Goal: Task Accomplishment & Management: Use online tool/utility

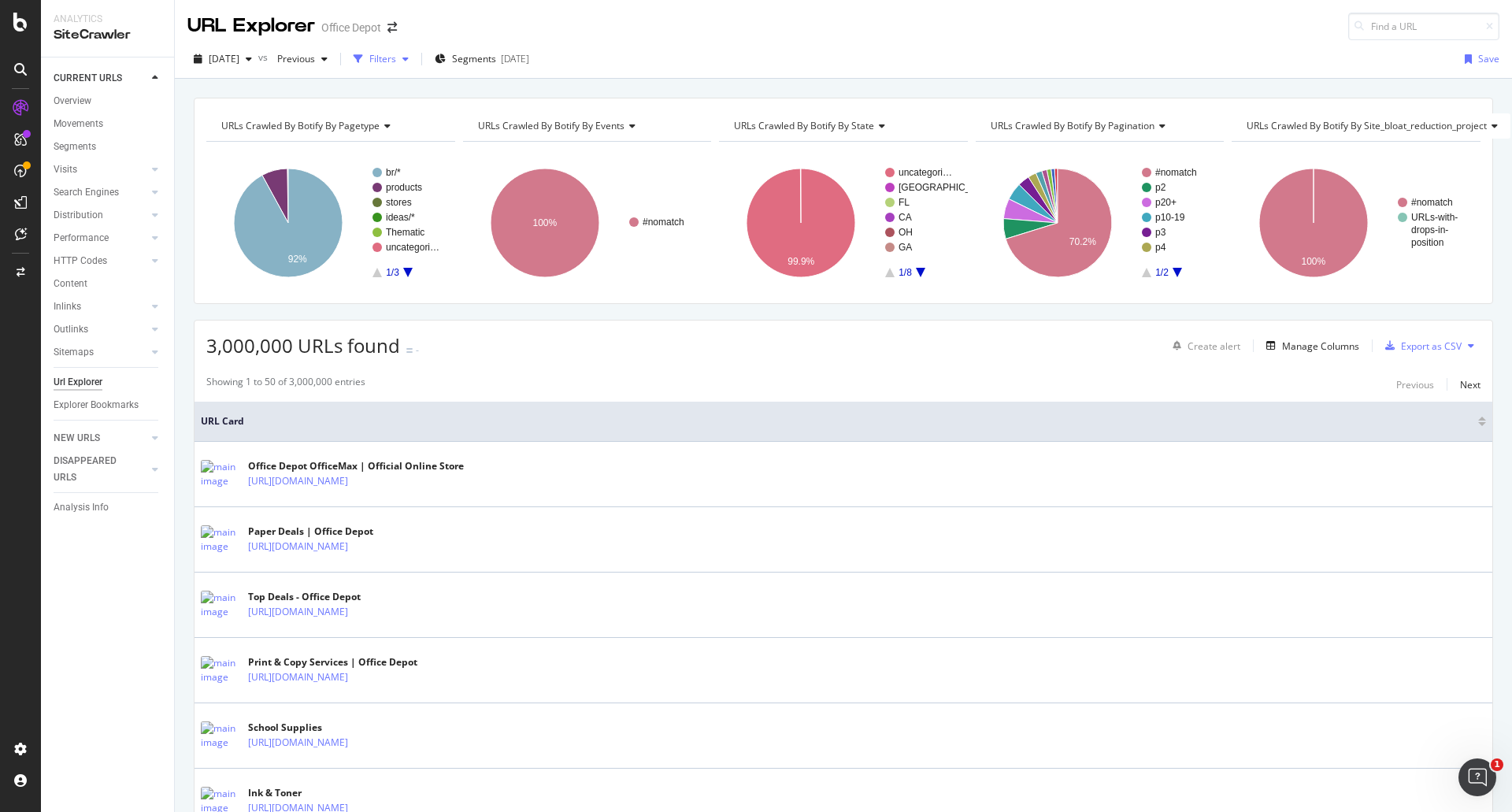
click at [396, 55] on div "Filters" at bounding box center [382, 58] width 26 height 14
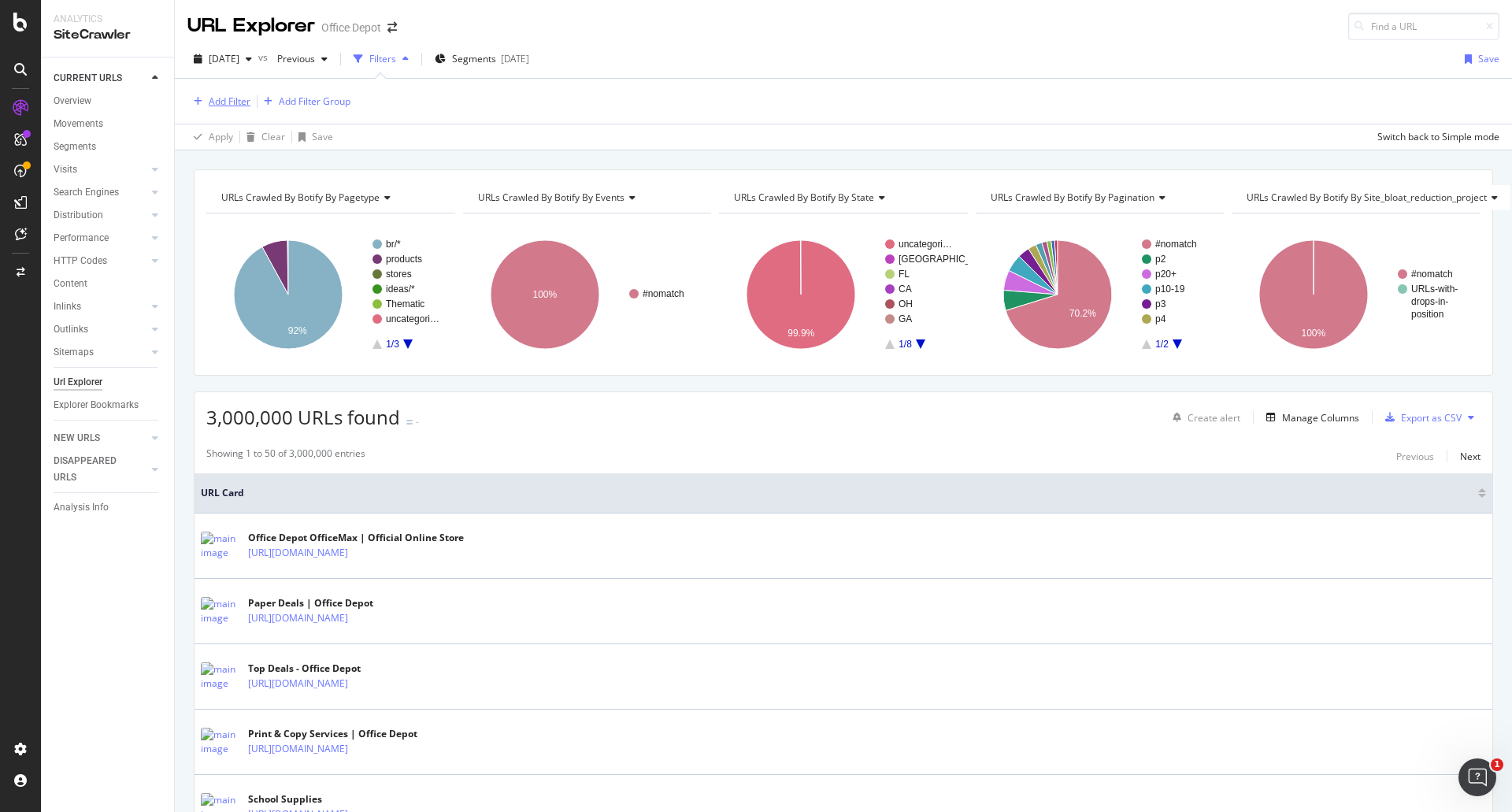
click at [234, 96] on div "Add Filter" at bounding box center [230, 101] width 42 height 14
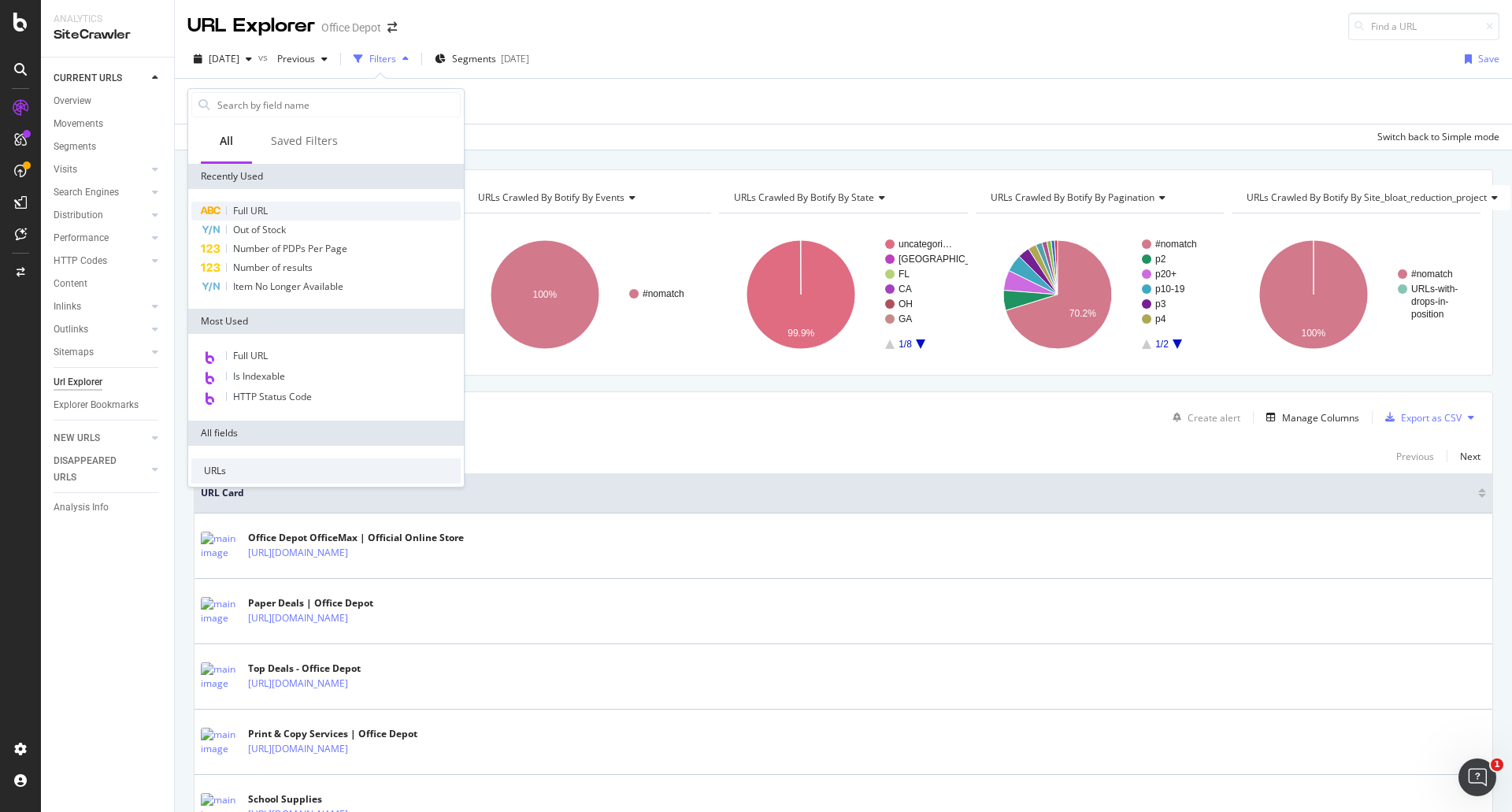
click at [248, 214] on span "Full URL" at bounding box center [251, 211] width 35 height 14
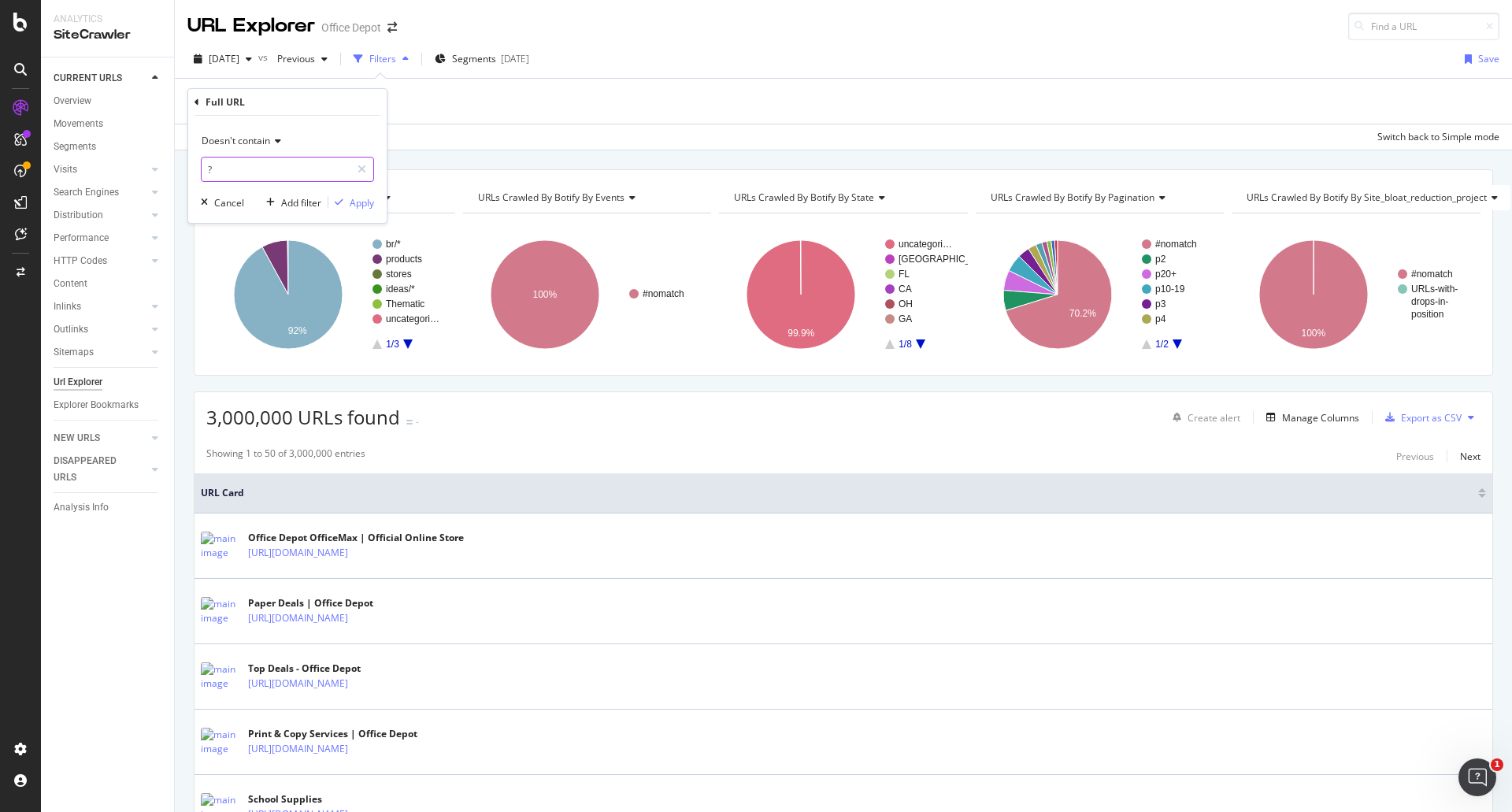
click at [273, 163] on input "?" at bounding box center [276, 170] width 149 height 25
click at [374, 203] on div "Doesn't contain ? Cancel Add filter Apply" at bounding box center [287, 169] width 198 height 107
click at [370, 203] on div "Apply" at bounding box center [361, 203] width 25 height 14
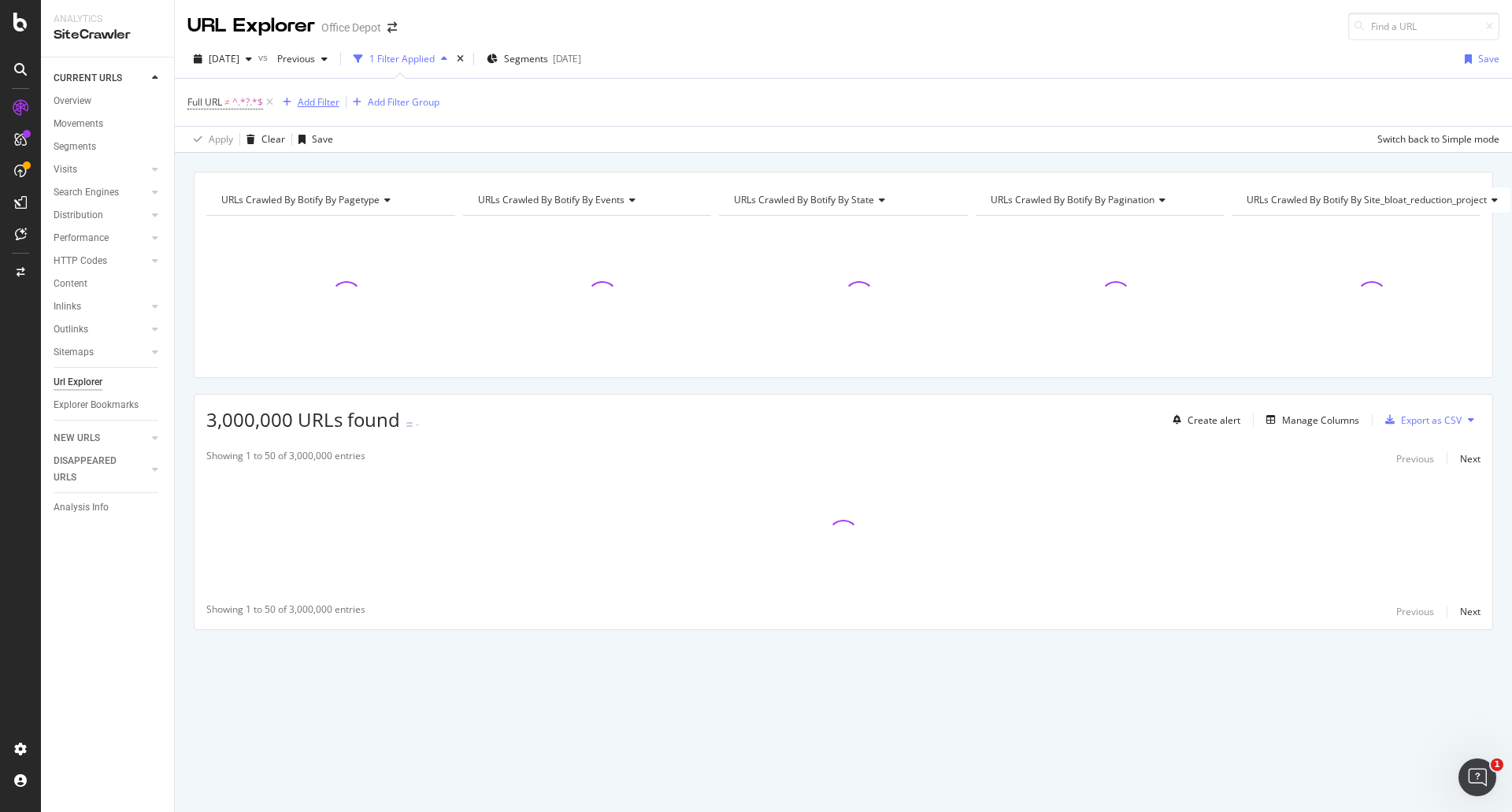
click at [322, 110] on button "Add Filter" at bounding box center [307, 102] width 63 height 19
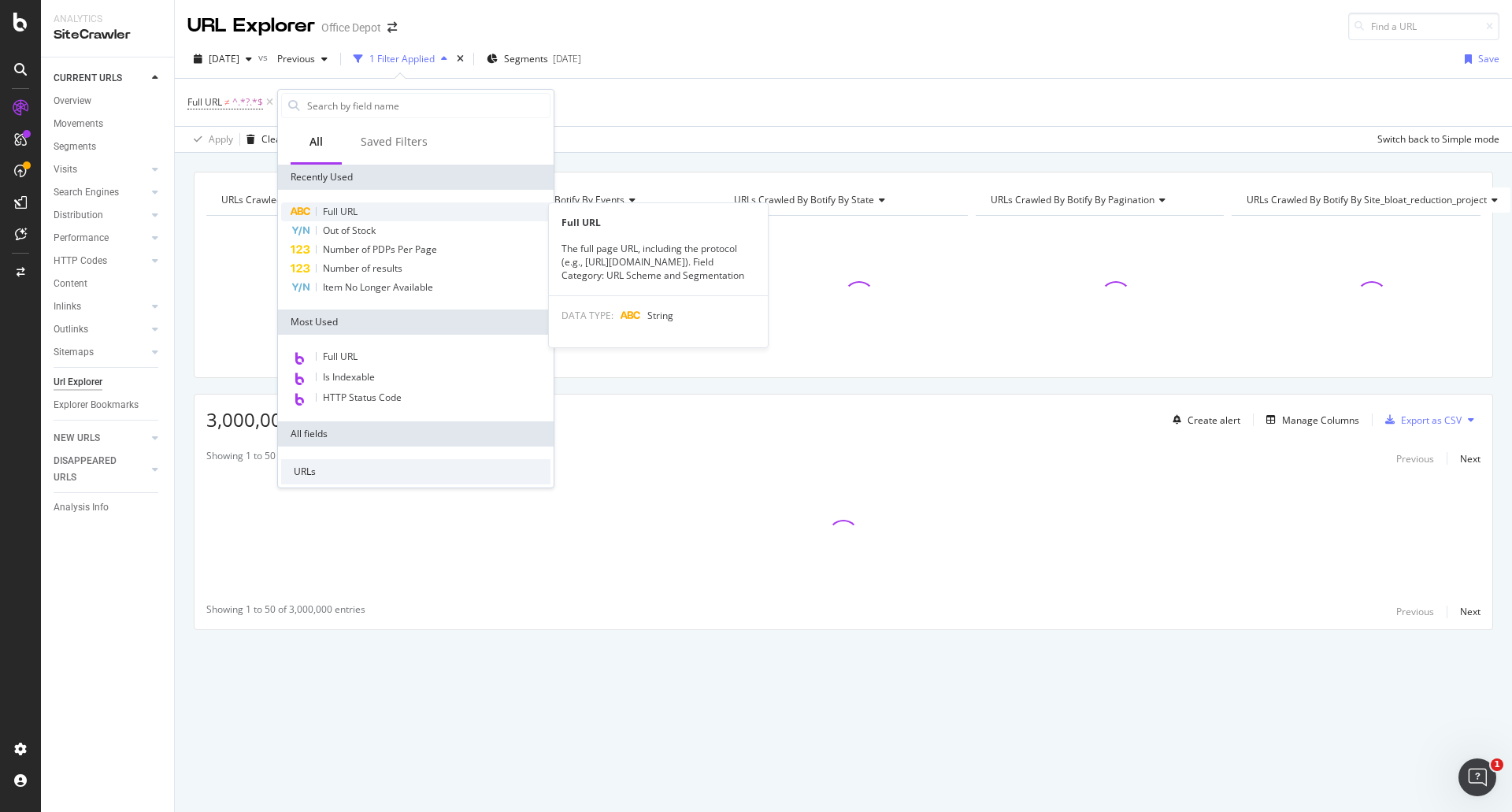
click at [334, 210] on span "Full URL" at bounding box center [340, 211] width 35 height 14
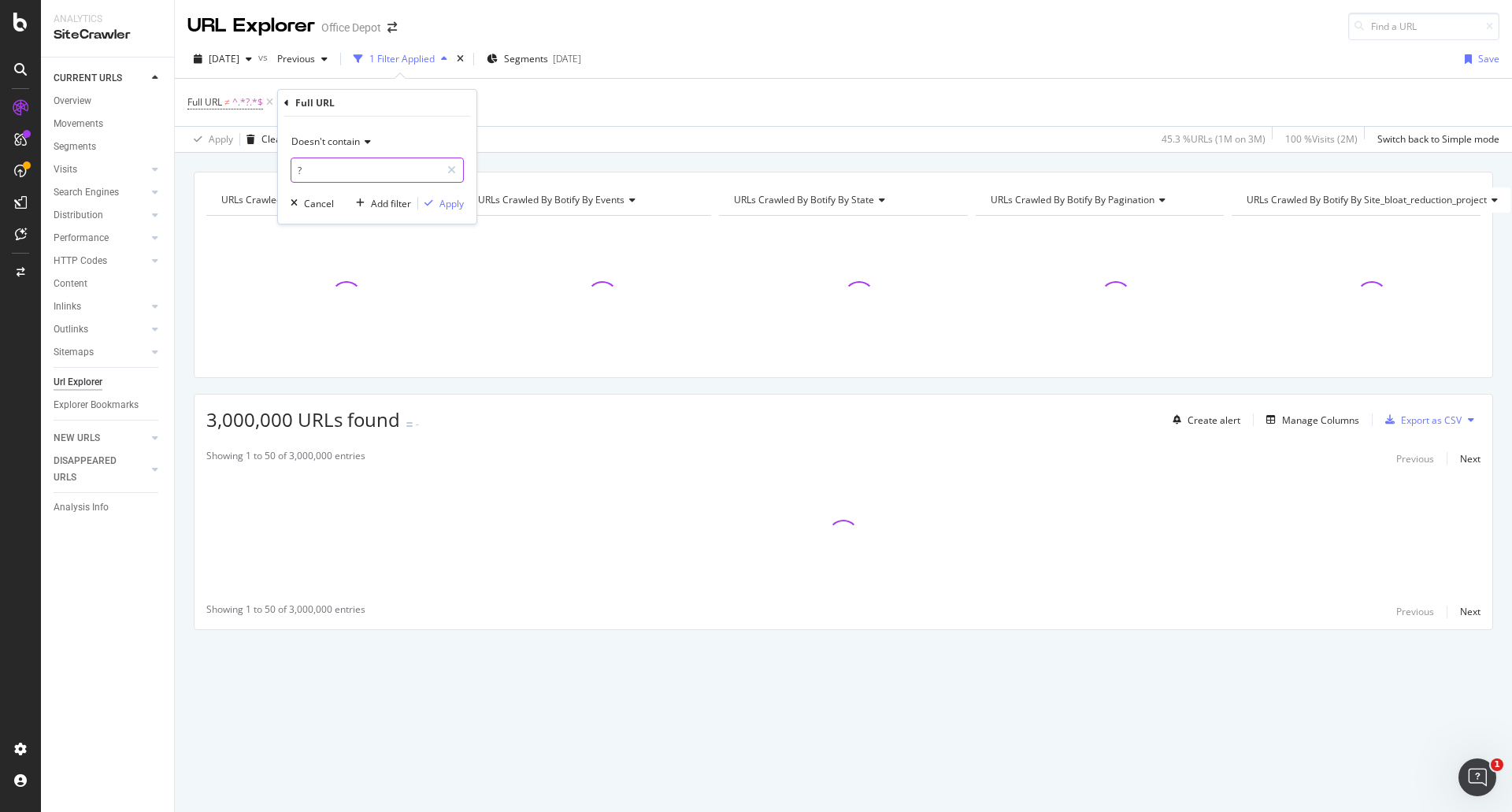
click at [346, 163] on input "?" at bounding box center [366, 170] width 149 height 25
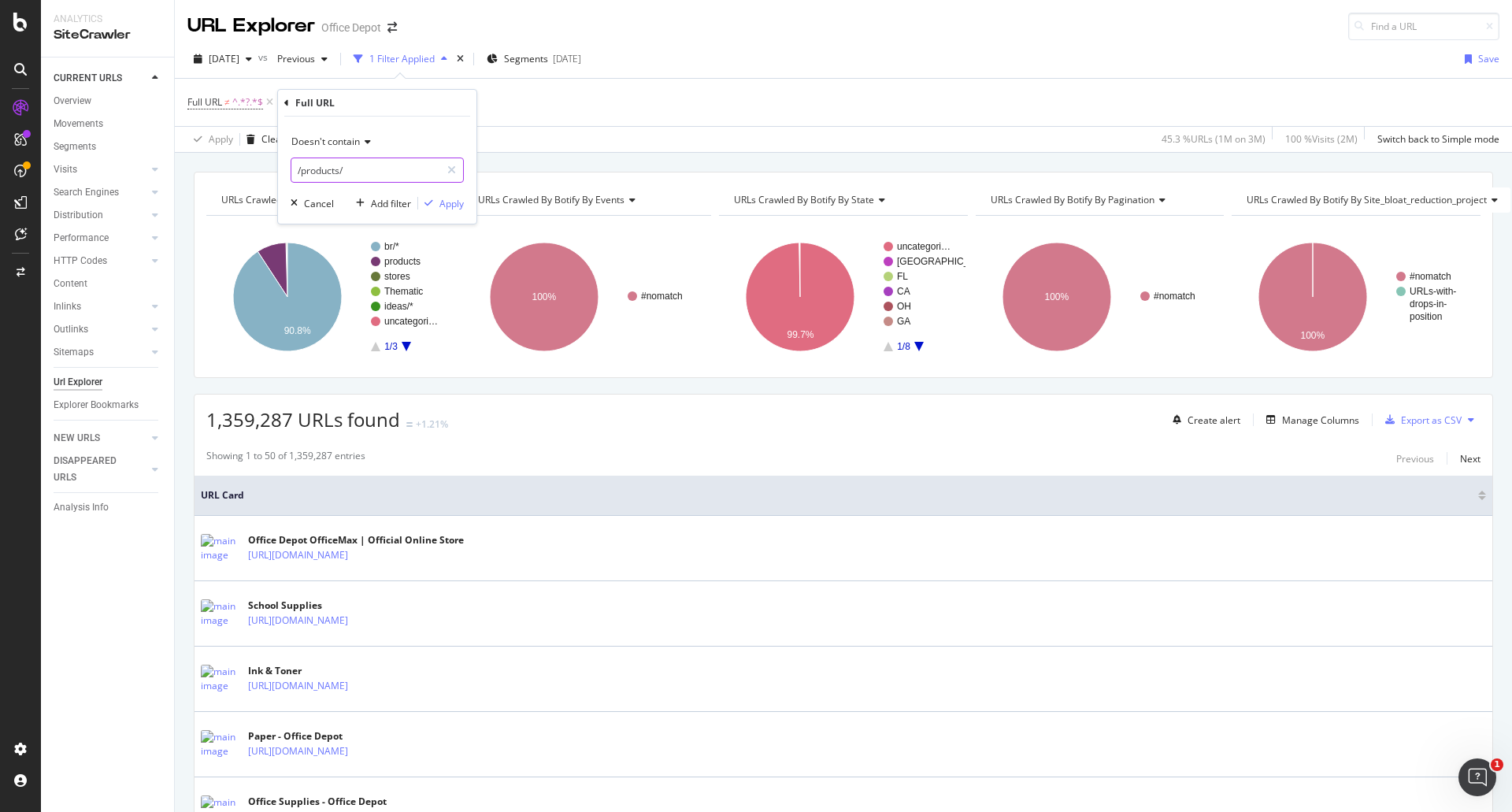
type input "/products/"
click at [346, 144] on span "Doesn't contain" at bounding box center [325, 141] width 68 height 14
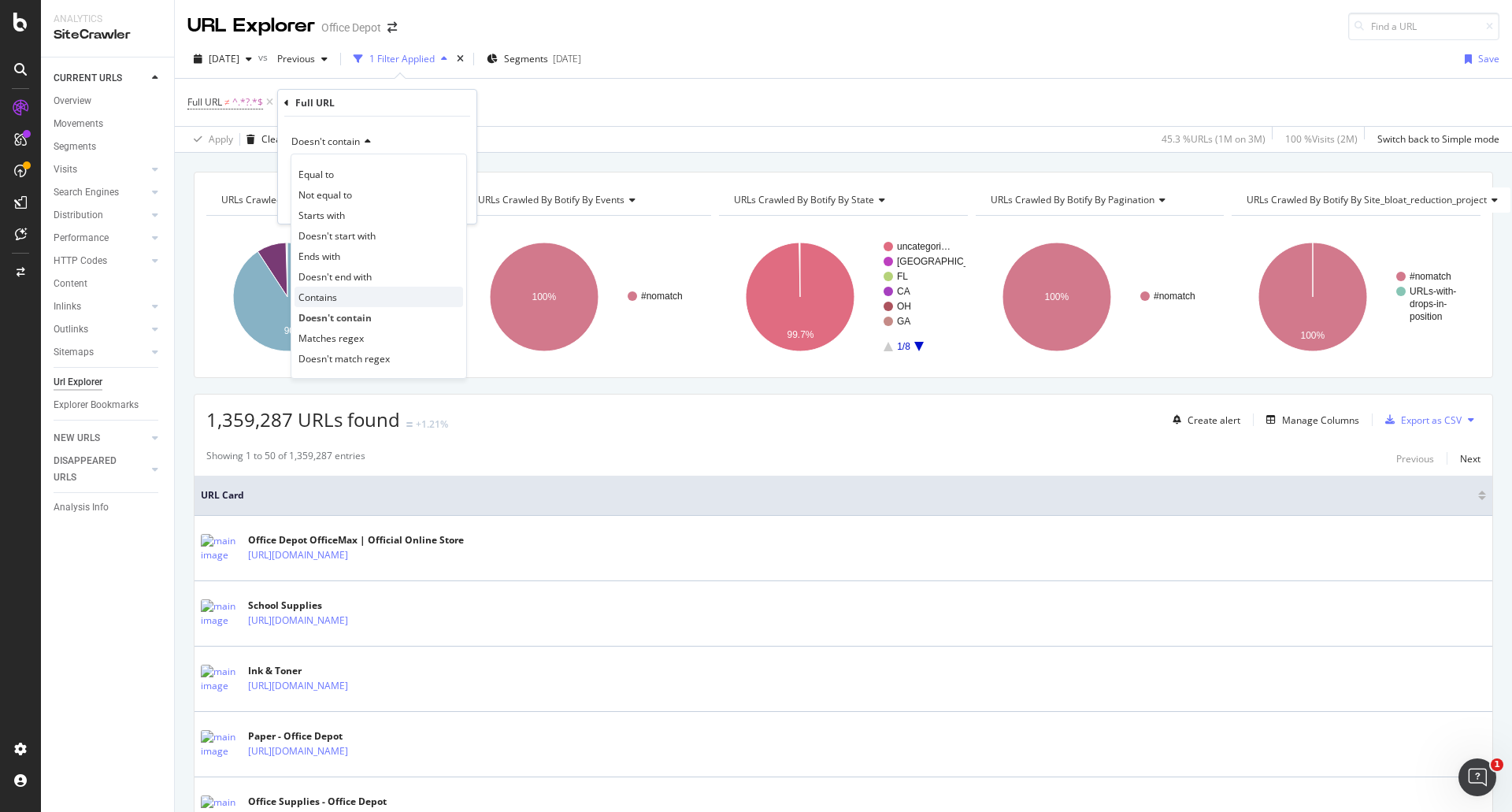
click at [346, 299] on div "Contains" at bounding box center [379, 297] width 169 height 21
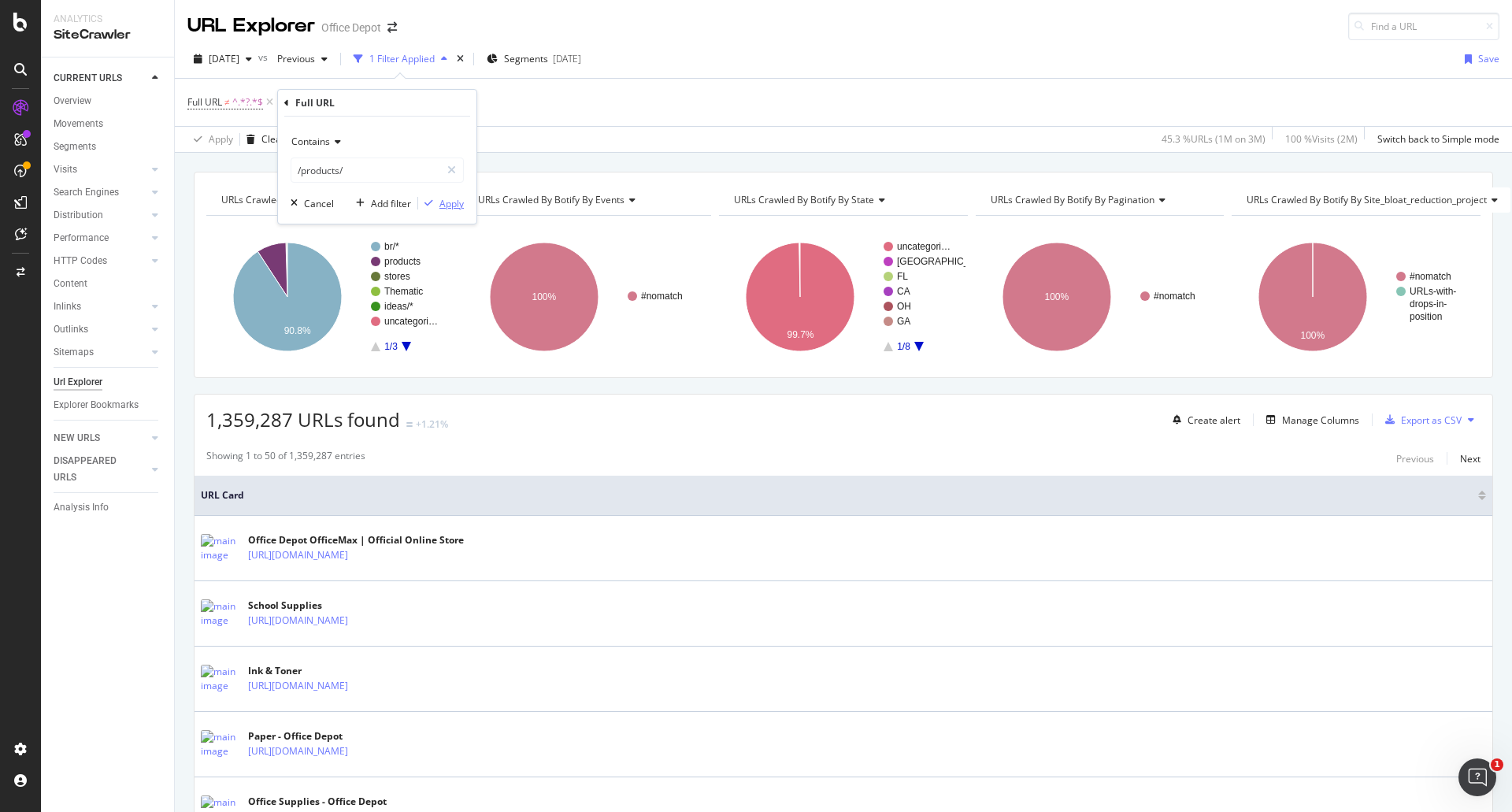
click at [444, 205] on div "Apply" at bounding box center [451, 203] width 25 height 14
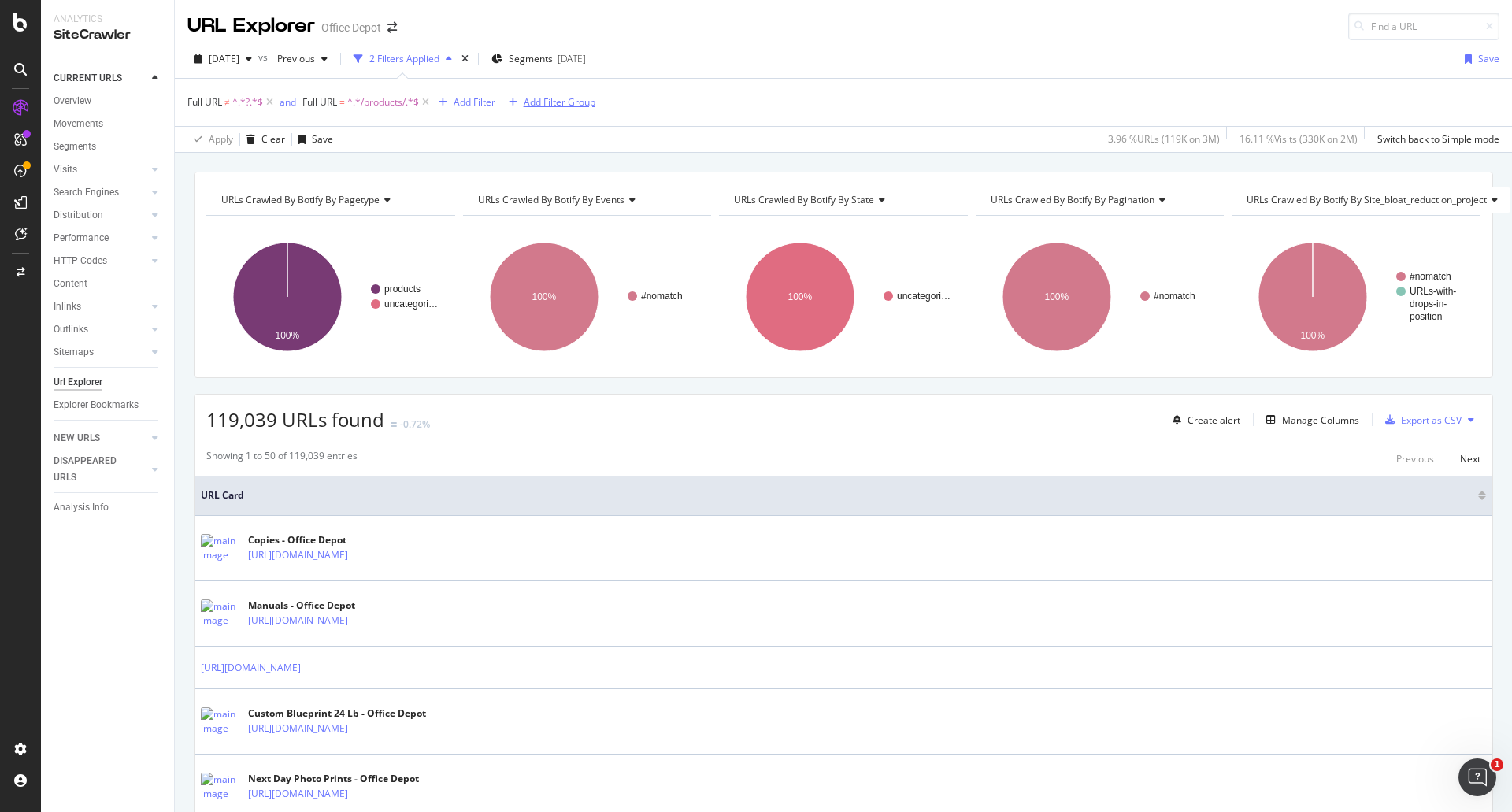
click at [563, 105] on div "Add Filter Group" at bounding box center [559, 102] width 72 height 14
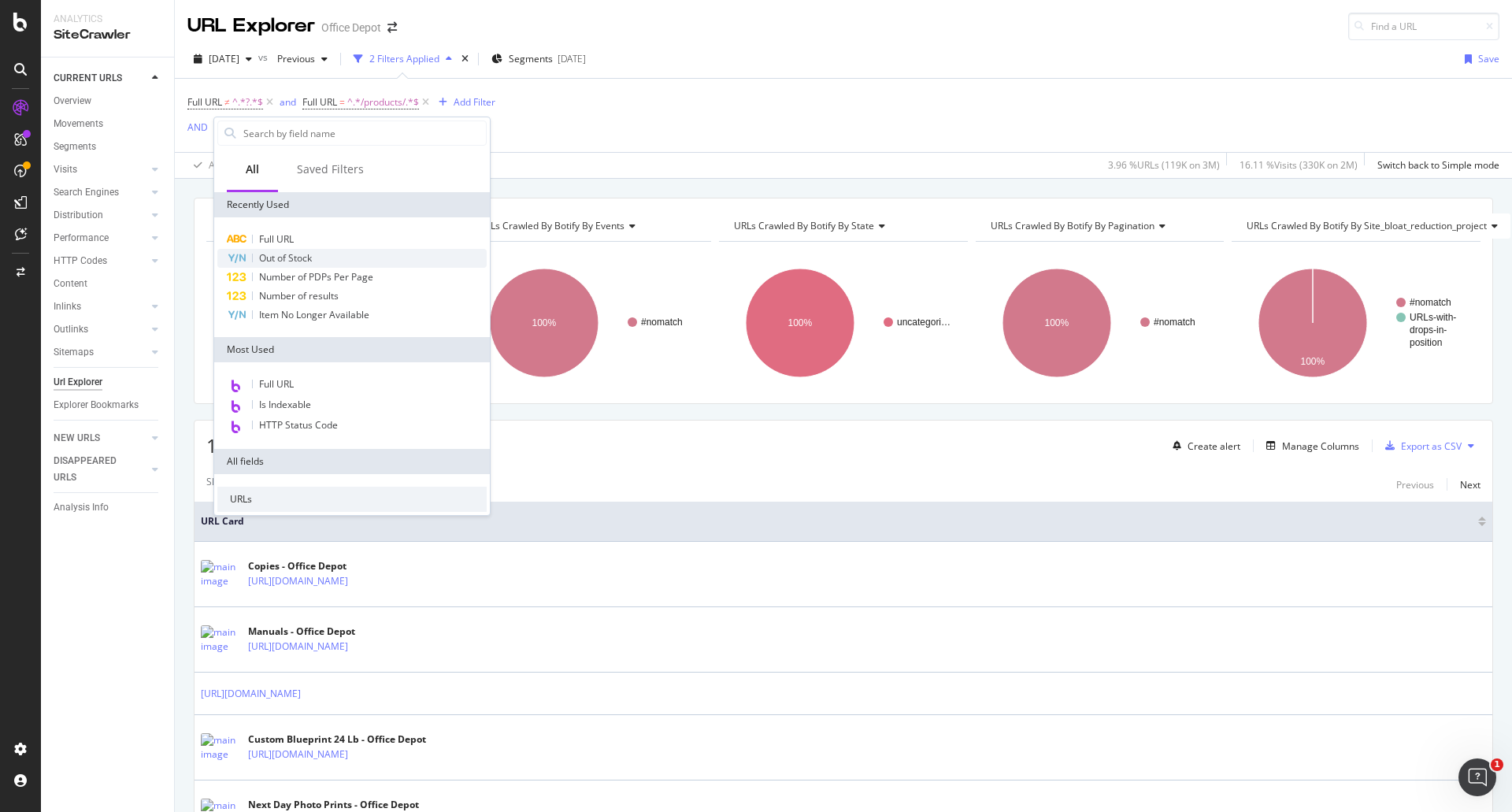
click at [326, 257] on div "Out of Stock" at bounding box center [351, 258] width 269 height 19
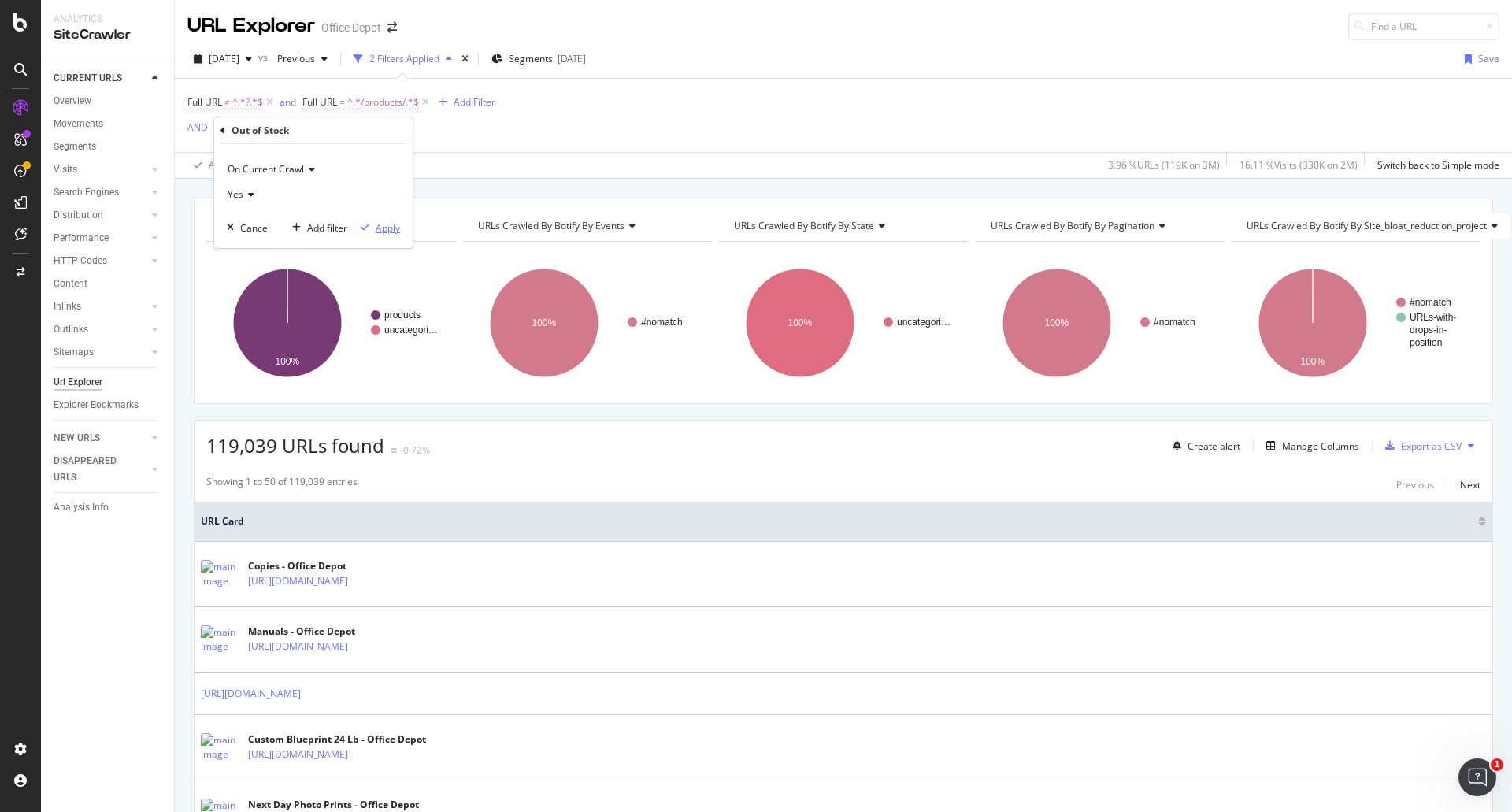
click at [383, 228] on div "Apply" at bounding box center [388, 228] width 25 height 14
